Goal: Find specific page/section: Find specific page/section

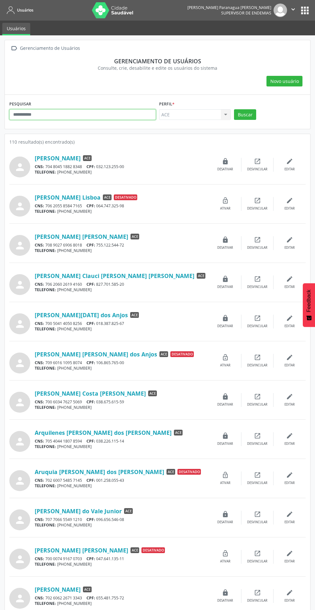
click at [75, 114] on input "text" at bounding box center [82, 114] width 146 height 11
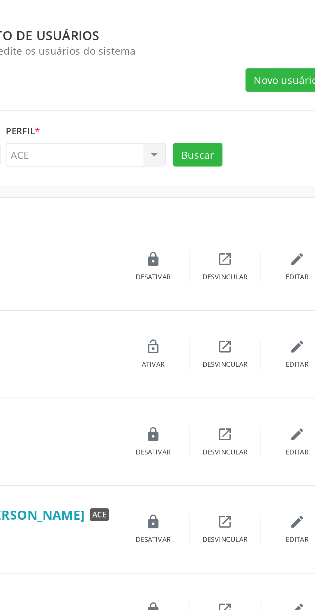
type input "*******"
click at [246, 110] on button "Buscar" at bounding box center [245, 114] width 22 height 11
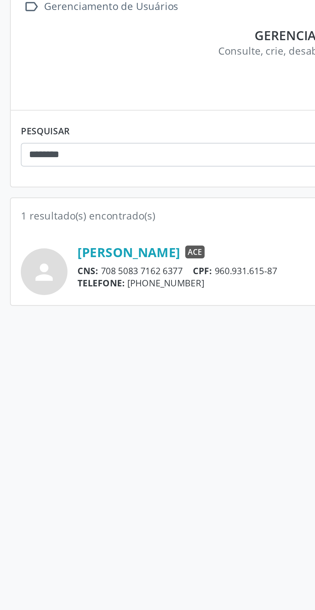
click at [59, 160] on link "[PERSON_NAME]" at bounding box center [58, 157] width 46 height 7
